Goal: Transaction & Acquisition: Purchase product/service

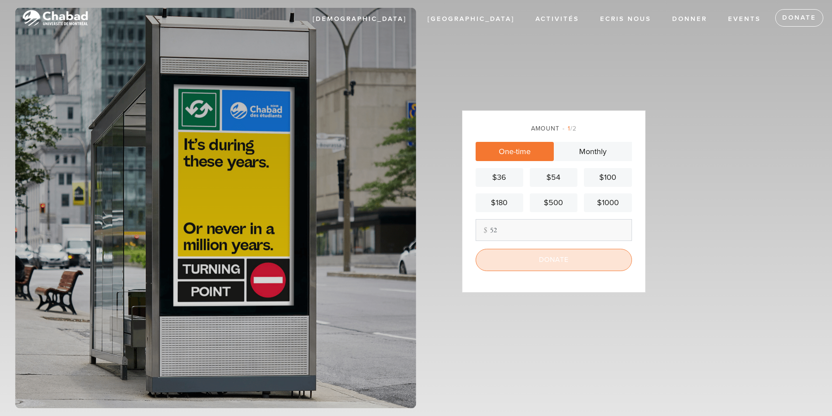
type input "52"
click at [544, 265] on input "Donate" at bounding box center [553, 260] width 156 height 22
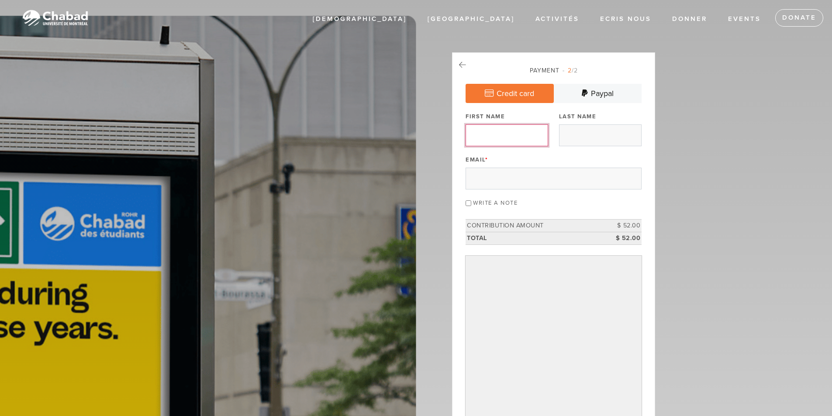
click at [514, 131] on input "First Name" at bounding box center [506, 135] width 83 height 22
type input "[PERSON_NAME]"
type input "halevy"
type input "[PERSON_NAME][EMAIL_ADDRESS][DOMAIN_NAME]"
click at [471, 203] on input "Write a note" at bounding box center [468, 203] width 6 height 6
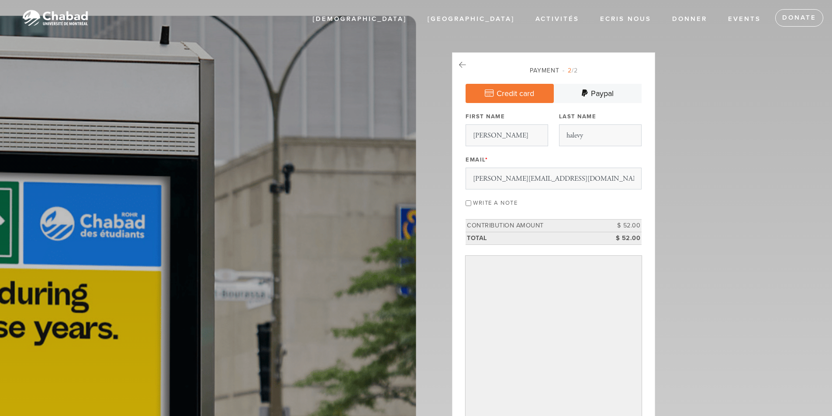
checkbox input "true"
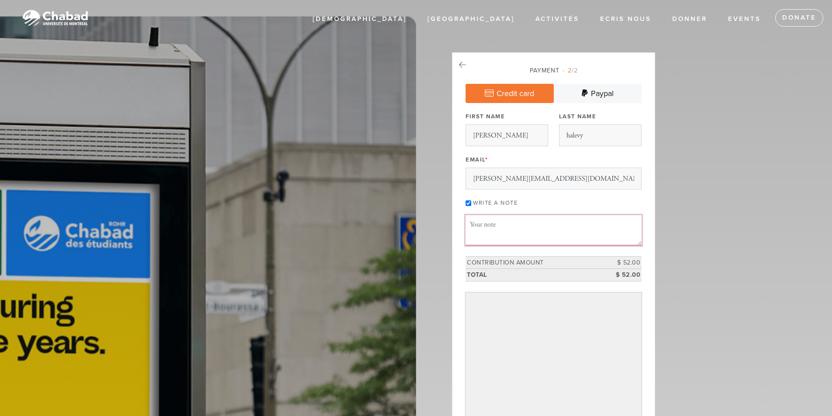
click at [507, 227] on textarea "Message or dedication" at bounding box center [553, 230] width 176 height 30
drag, startPoint x: 513, startPoint y: 226, endPoint x: 567, endPoint y: 225, distance: 54.1
click at [567, 225] on textarea "[PERSON_NAME], [PERSON_NAME]" at bounding box center [553, 230] width 176 height 30
drag, startPoint x: 513, startPoint y: 224, endPoint x: 564, endPoint y: 224, distance: 51.1
click at [564, 224] on textarea "[PERSON_NAME], Hazak ou [PERSON_NAME]" at bounding box center [553, 230] width 176 height 30
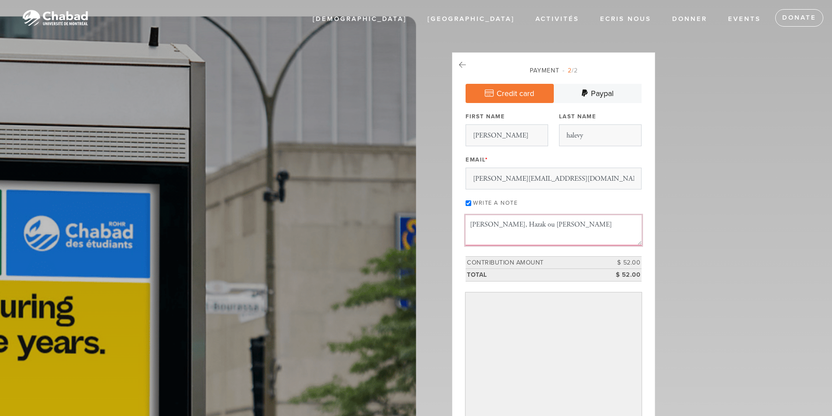
click at [557, 227] on textarea "[PERSON_NAME], Hazak ou [PERSON_NAME]" at bounding box center [553, 230] width 176 height 30
click at [566, 224] on textarea "[PERSON_NAME], Hazak ou [PERSON_NAME]" at bounding box center [553, 230] width 176 height 30
drag, startPoint x: 570, startPoint y: 224, endPoint x: 599, endPoint y: 224, distance: 29.3
click at [599, 224] on textarea "[PERSON_NAME], Hazak ou [PERSON_NAME] ve Hatzlacha" at bounding box center [553, 230] width 176 height 30
type textarea "[PERSON_NAME], Hazak ou [PERSON_NAME] ve Hatzlacha"
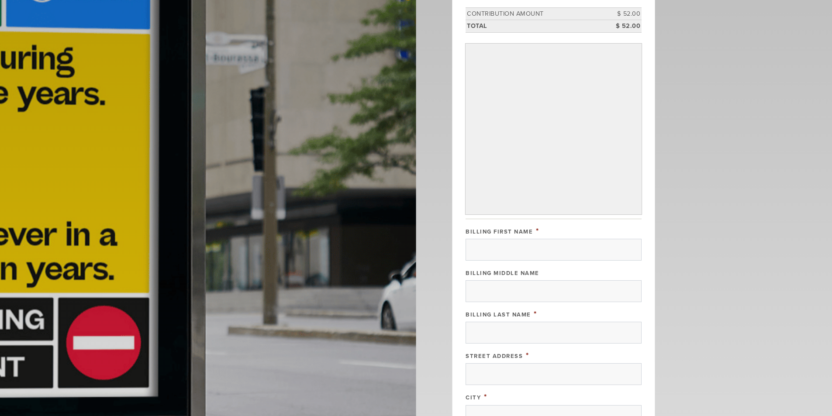
scroll to position [262, 0]
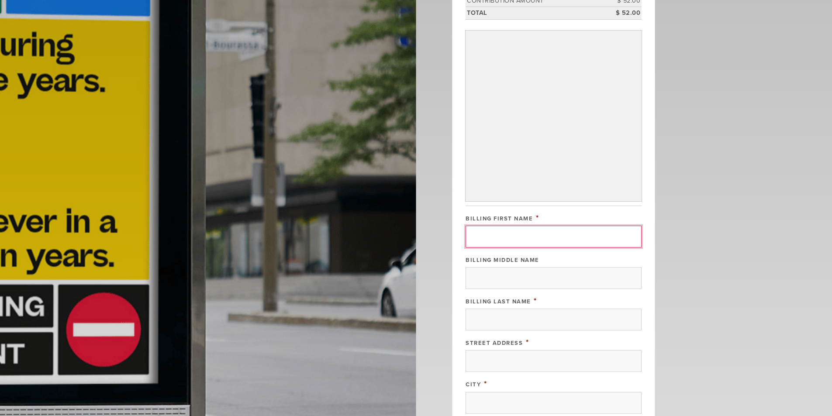
click at [503, 240] on input "Billing First Name" at bounding box center [553, 237] width 176 height 22
type input "[PERSON_NAME]"
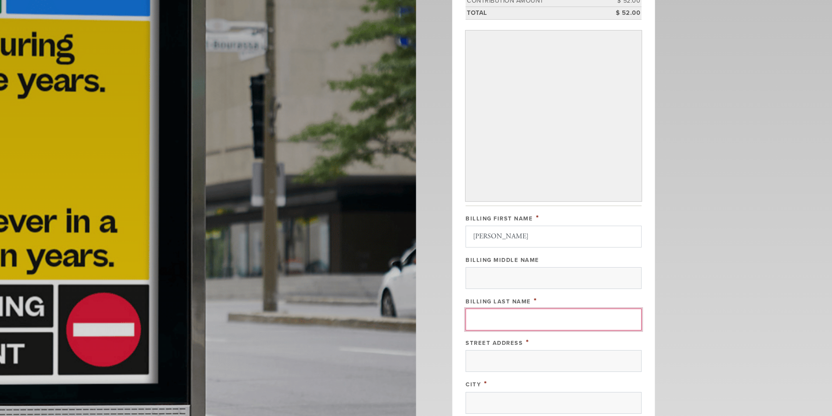
type input "halevy"
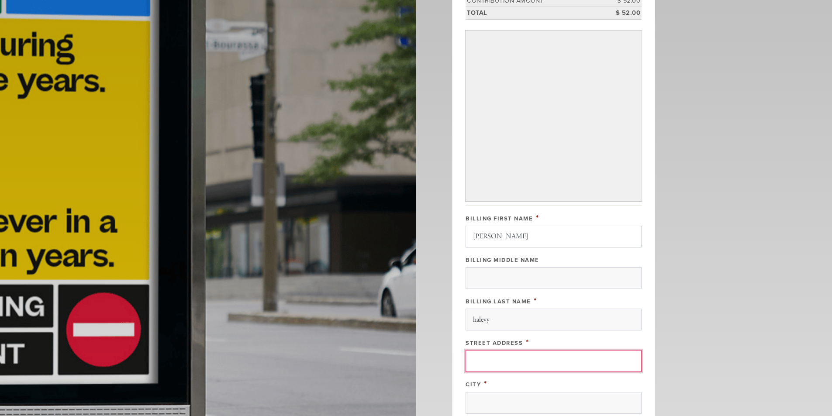
type input "[STREET_ADDRESS][PERSON_NAME]"
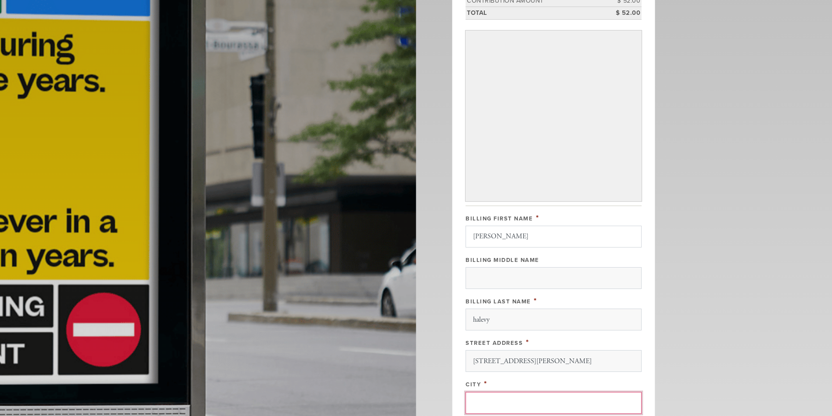
type input "[GEOGRAPHIC_DATA]"
type input "QC"
type input "H3B 1H9"
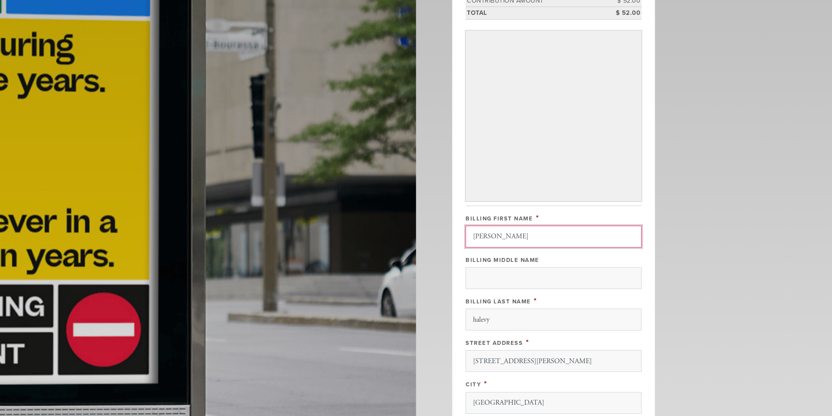
scroll to position [477, 0]
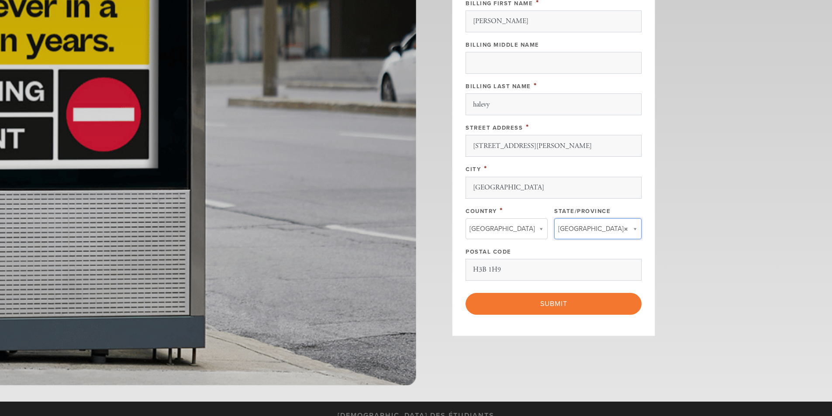
type input "QC"
type input "[GEOGRAPHIC_DATA]"
click at [572, 248] on input "QC" at bounding box center [594, 246] width 71 height 13
click at [576, 248] on input "QC" at bounding box center [594, 246] width 71 height 13
click at [580, 246] on input "QC" at bounding box center [594, 246] width 71 height 13
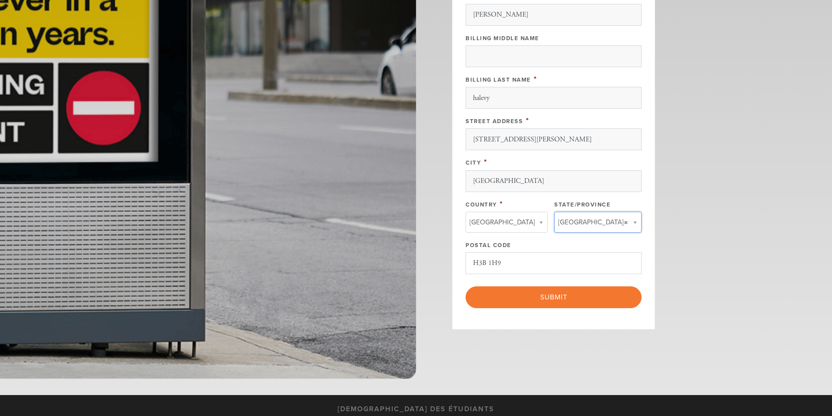
scroll to position [556, 0]
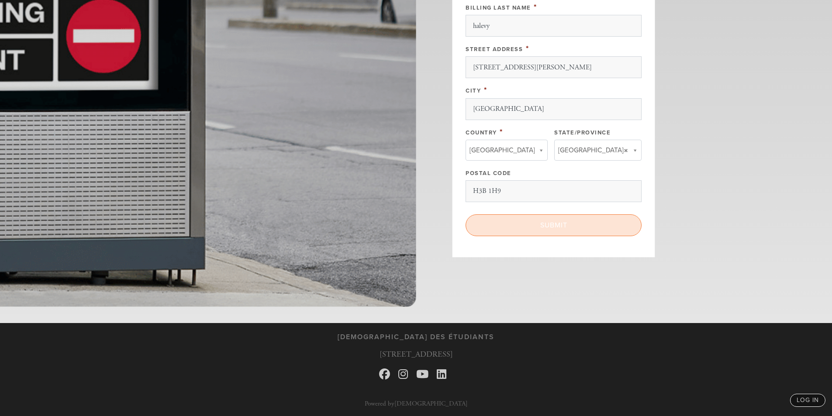
click at [529, 225] on input "Submit" at bounding box center [553, 225] width 176 height 22
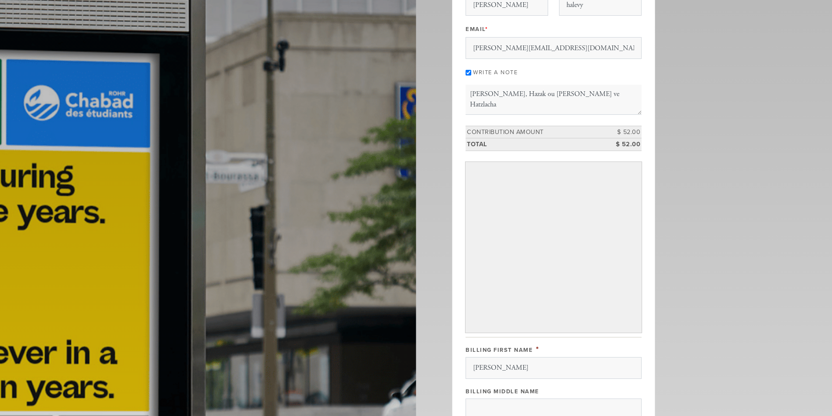
scroll to position [131, 0]
